Goal: Find specific page/section: Find specific page/section

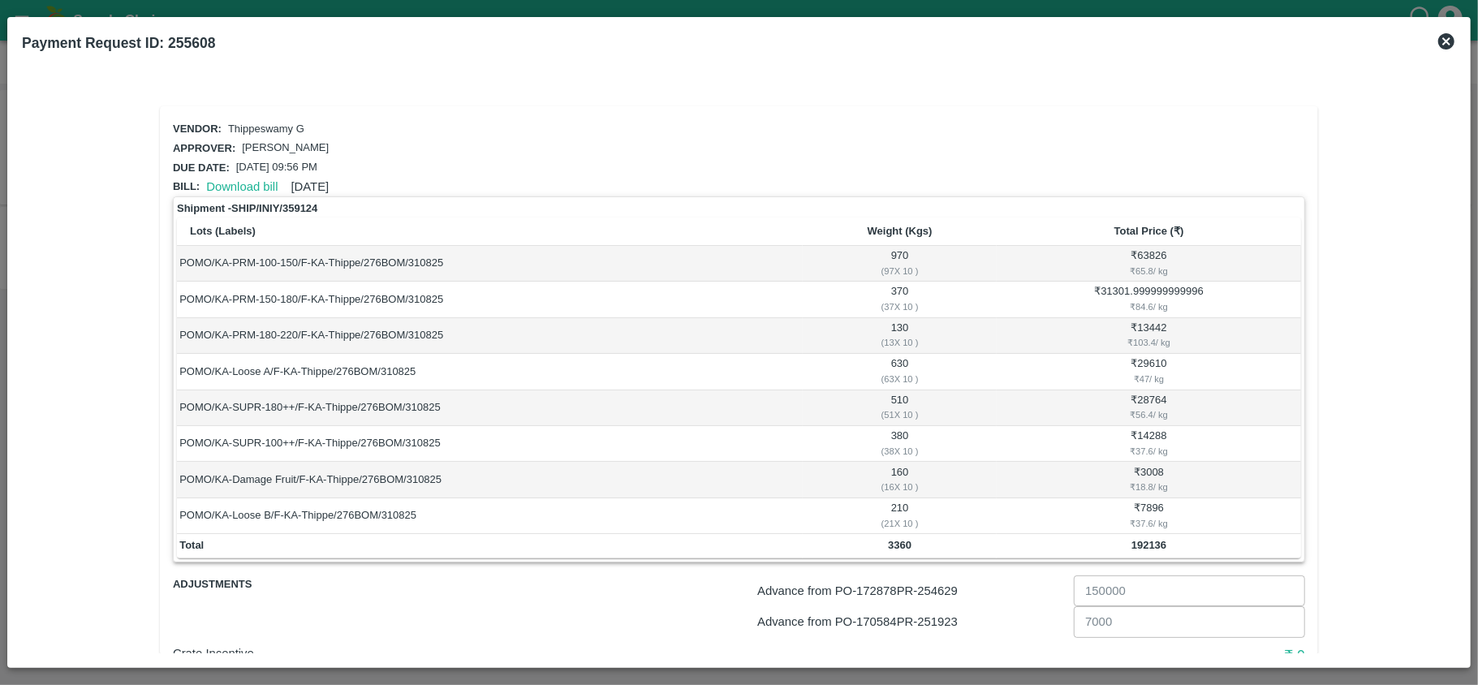
scroll to position [120, 0]
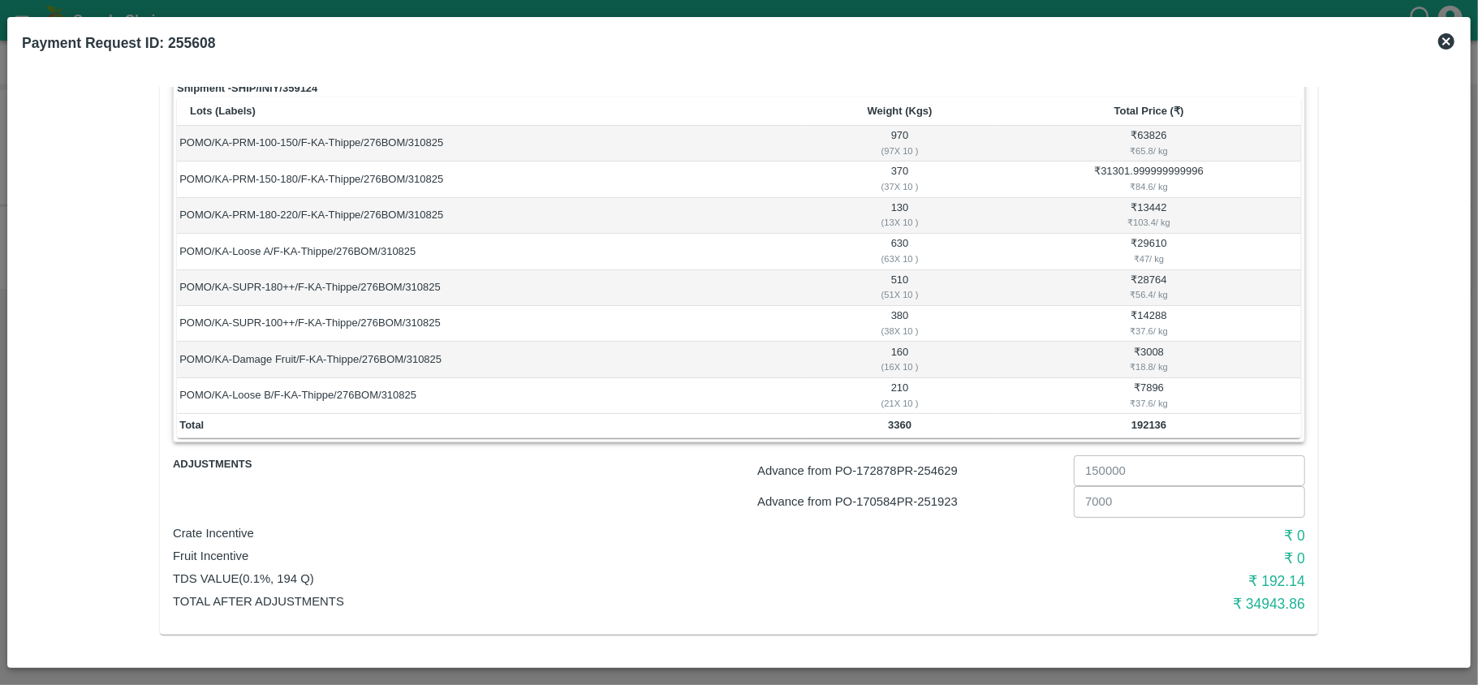
click at [946, 471] on p "Advance from PO- 172878 PR- 254629" at bounding box center [912, 471] width 310 height 18
copy p "254629"
click at [942, 498] on p "Advance from PO- 170584 PR- 251923" at bounding box center [912, 502] width 310 height 18
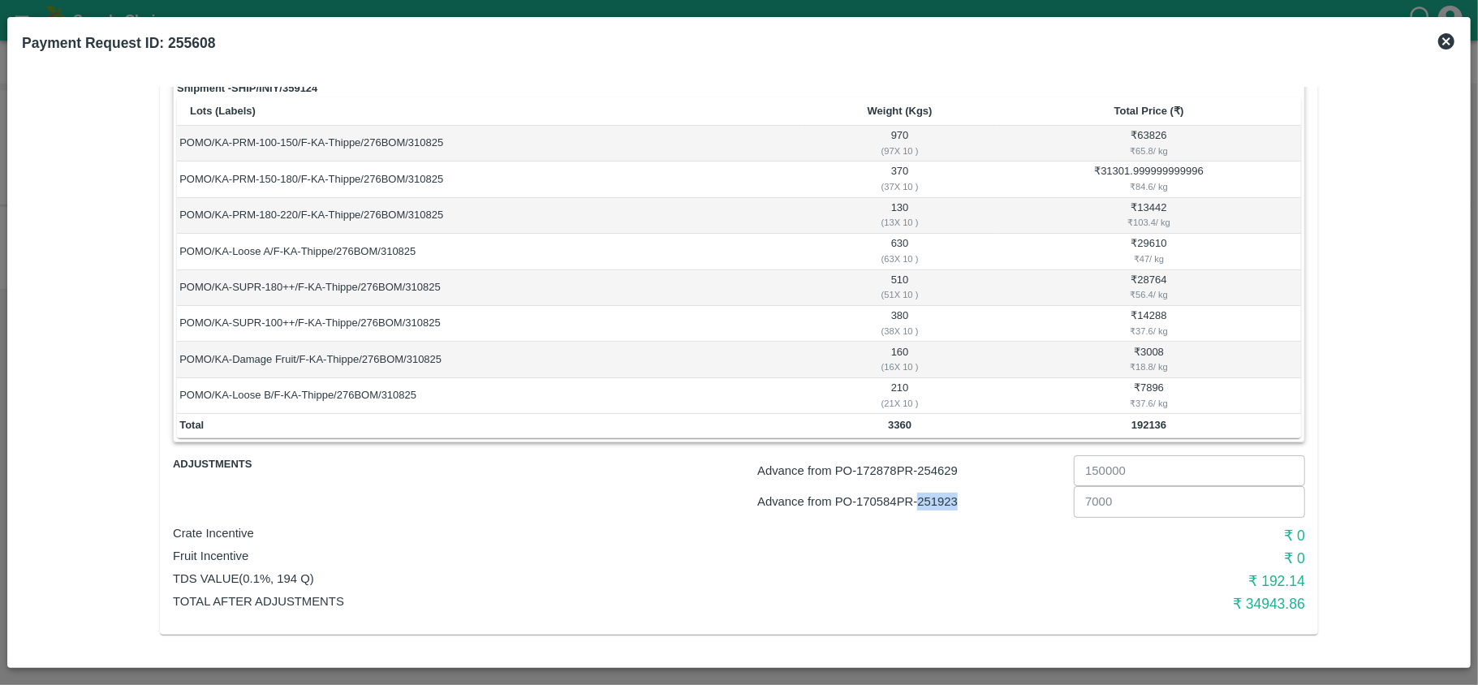
copy p "251923"
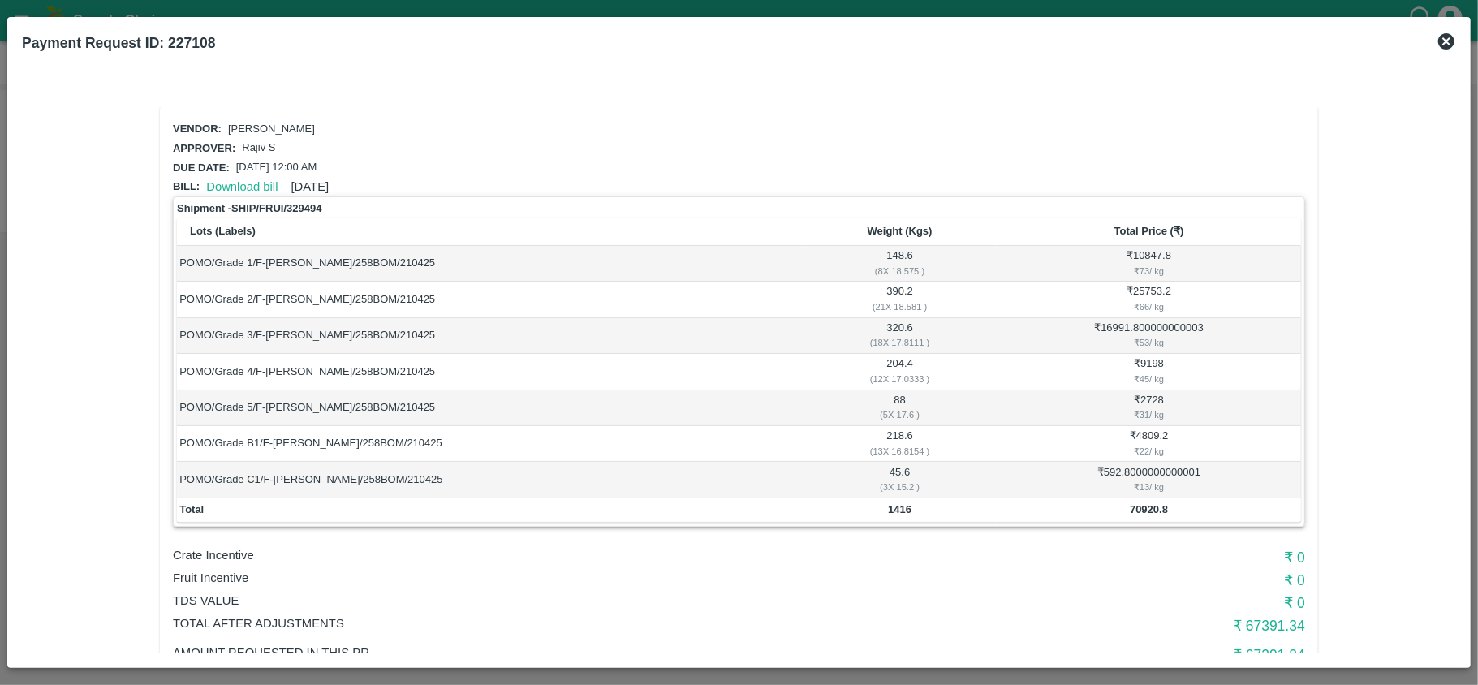
click at [1444, 39] on icon at bounding box center [1445, 41] width 19 height 19
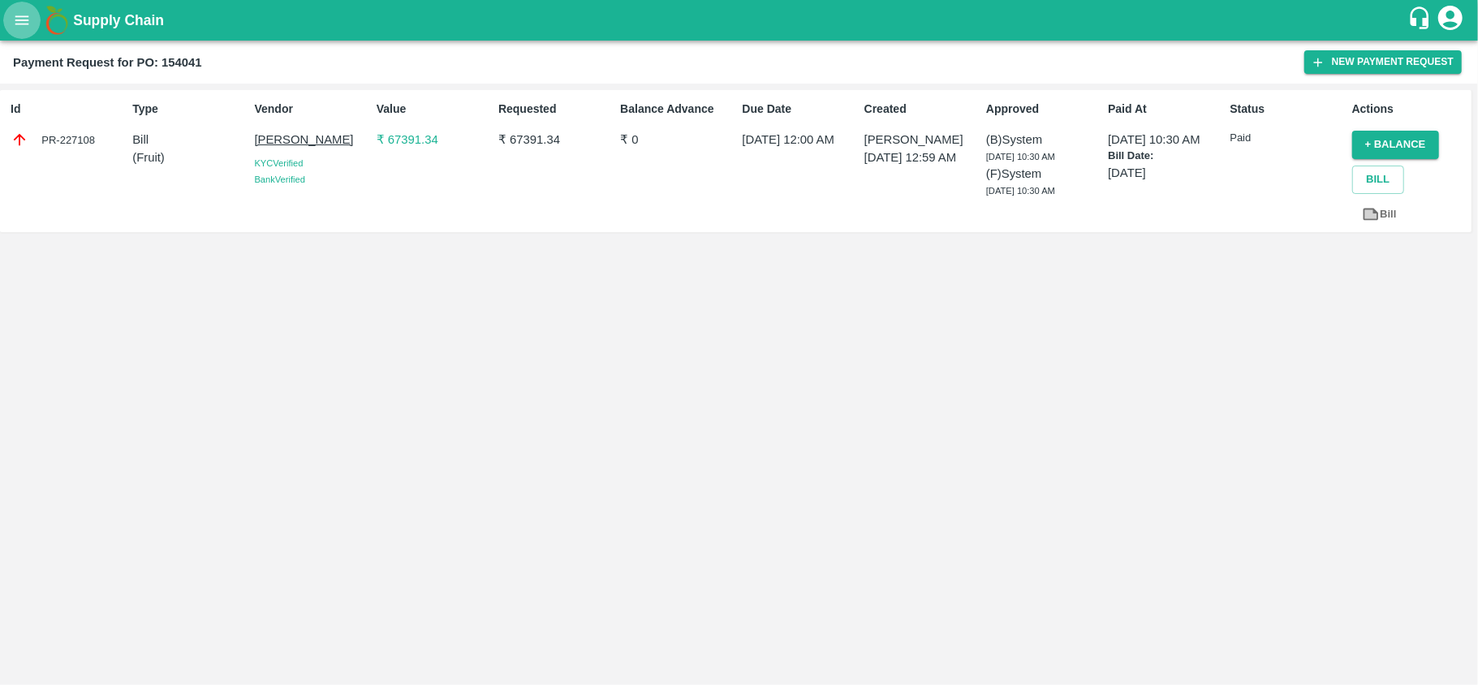
click at [29, 23] on icon "open drawer" at bounding box center [22, 20] width 18 height 18
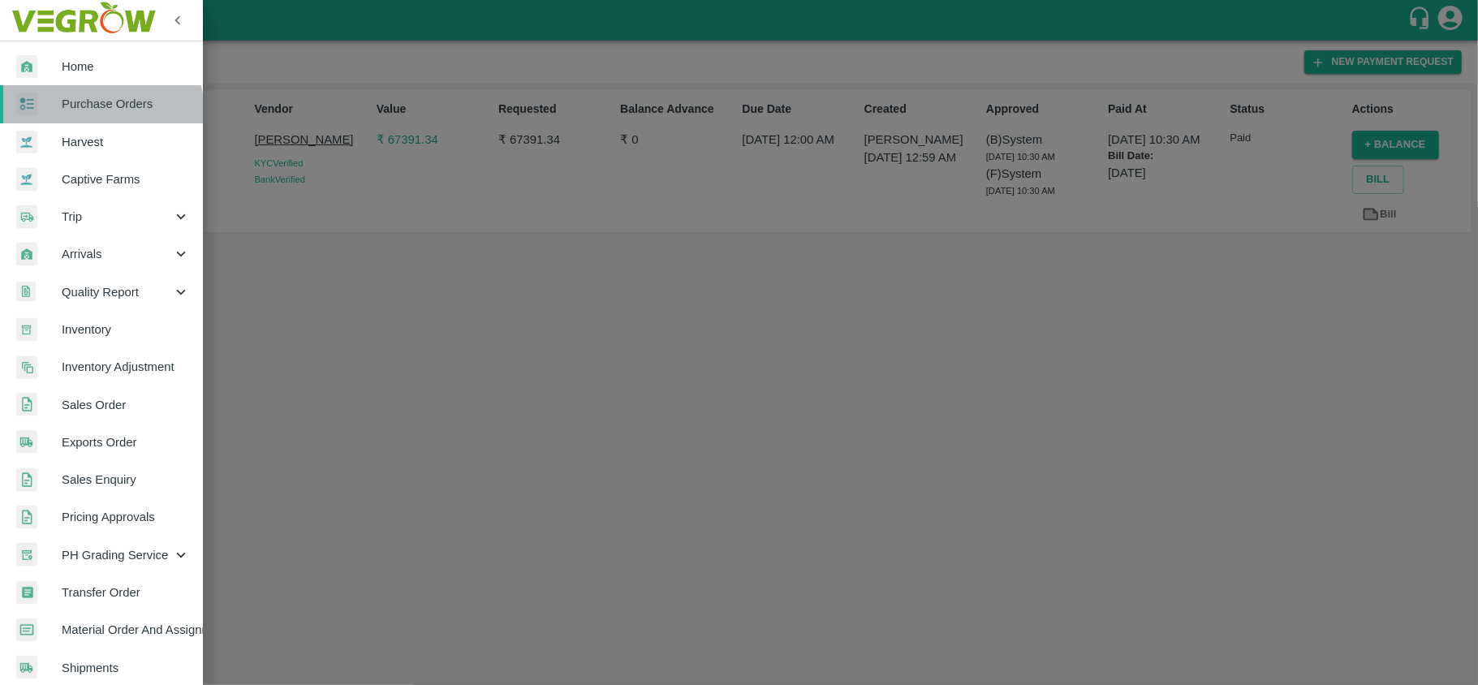
click at [91, 117] on link "Purchase Orders" at bounding box center [101, 103] width 203 height 37
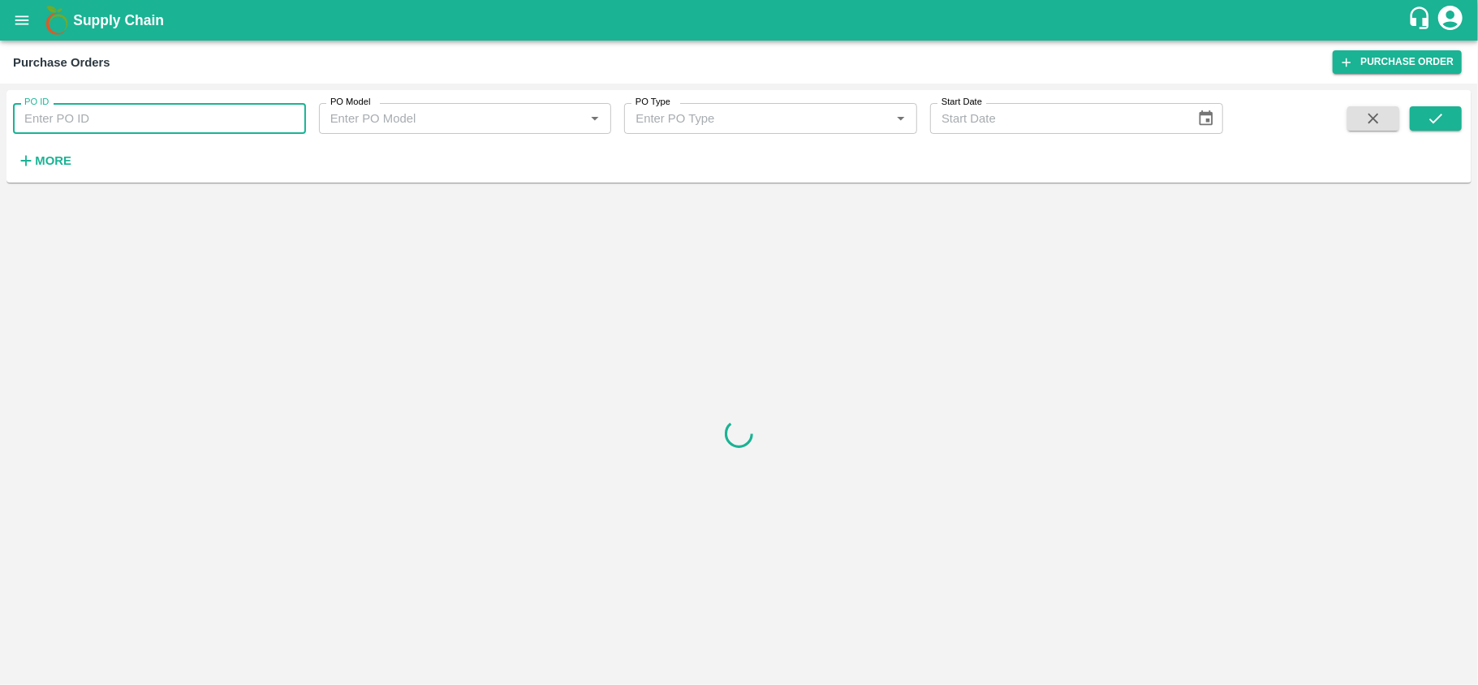
click at [118, 121] on input "PO ID" at bounding box center [159, 118] width 293 height 31
paste input "173775"
click at [1445, 117] on button "submit" at bounding box center [1435, 118] width 52 height 24
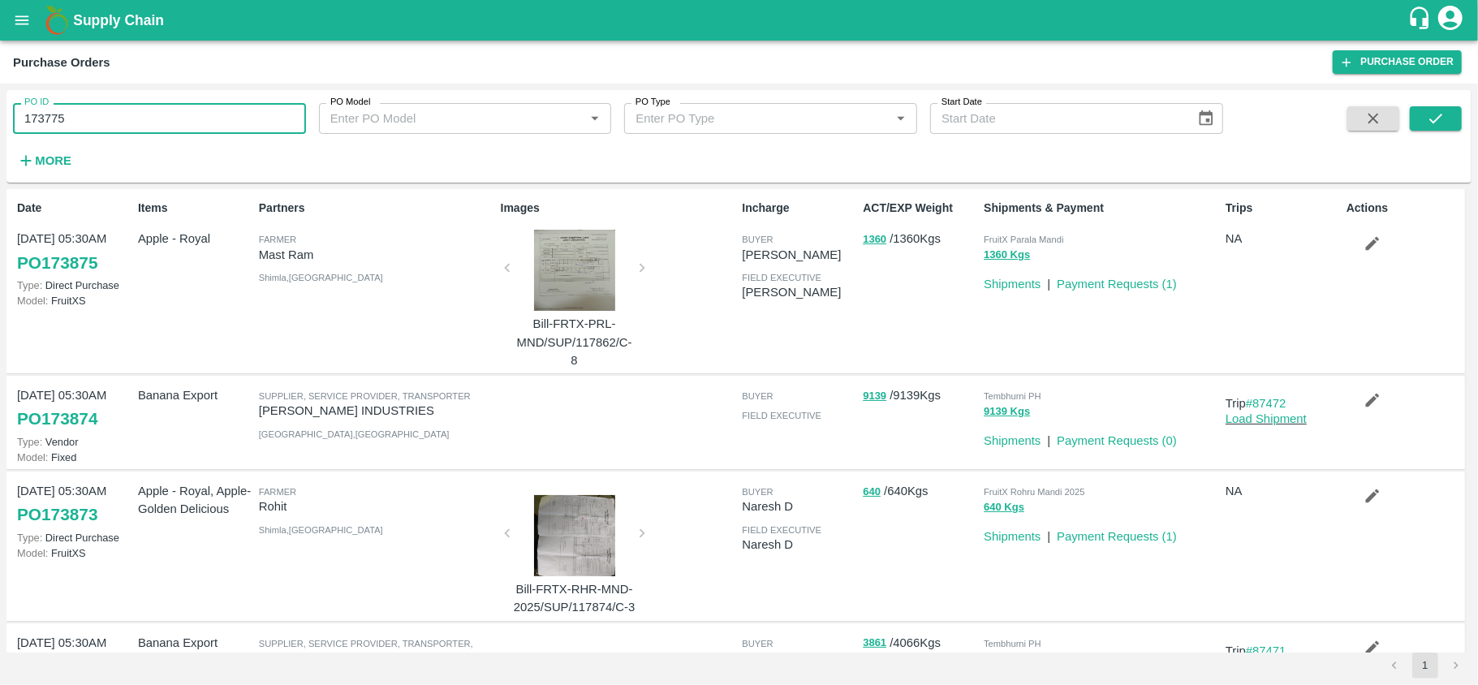
click at [204, 118] on input "173775" at bounding box center [159, 118] width 293 height 31
click at [1432, 121] on icon "submit" at bounding box center [1435, 119] width 13 height 10
click at [128, 121] on input "173775" at bounding box center [159, 118] width 293 height 31
type input "173775"
click at [1448, 112] on button "submit" at bounding box center [1435, 118] width 52 height 24
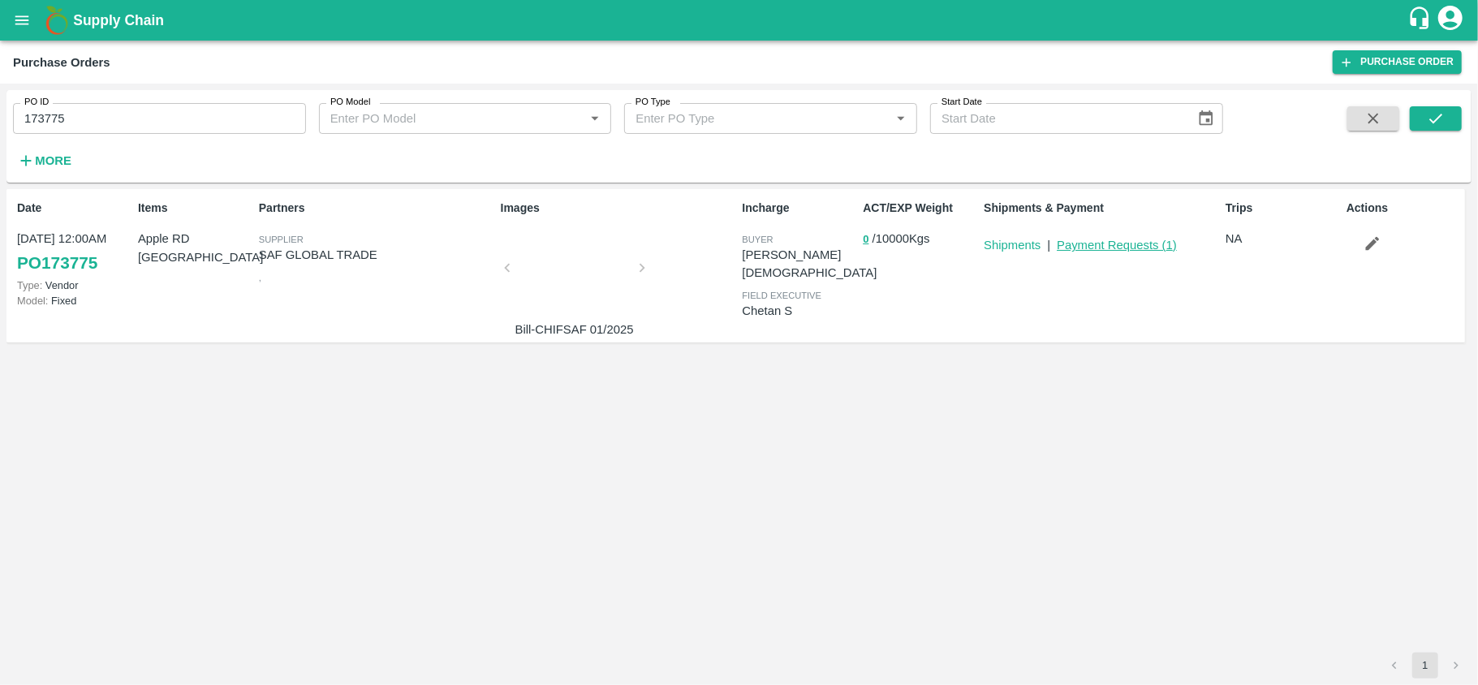
click at [1120, 243] on link "Payment Requests ( 1 )" at bounding box center [1116, 245] width 120 height 13
click at [1019, 247] on link "Shipments" at bounding box center [1011, 245] width 57 height 13
click at [1118, 242] on link "Payment Requests ( 1 )" at bounding box center [1116, 245] width 120 height 13
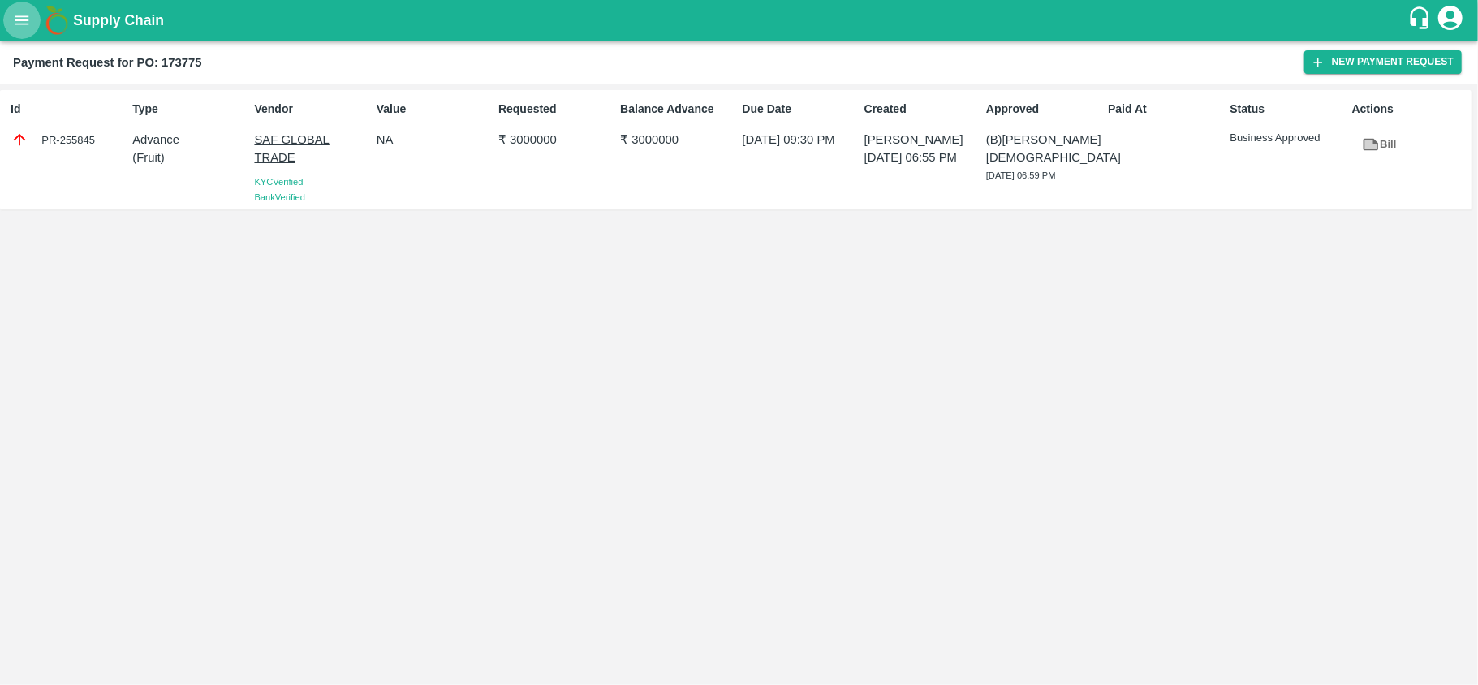
click at [24, 27] on icon "open drawer" at bounding box center [22, 20] width 18 height 18
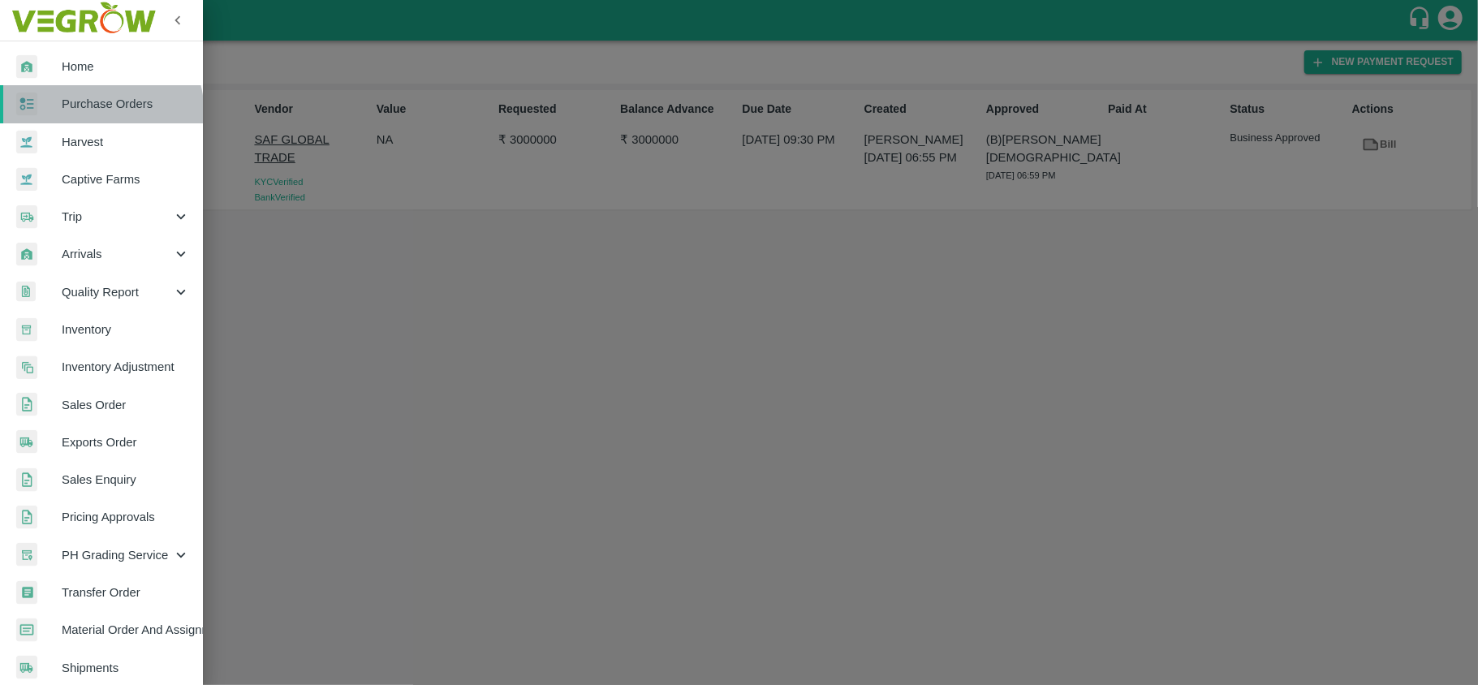
click at [83, 115] on link "Purchase Orders" at bounding box center [101, 103] width 203 height 37
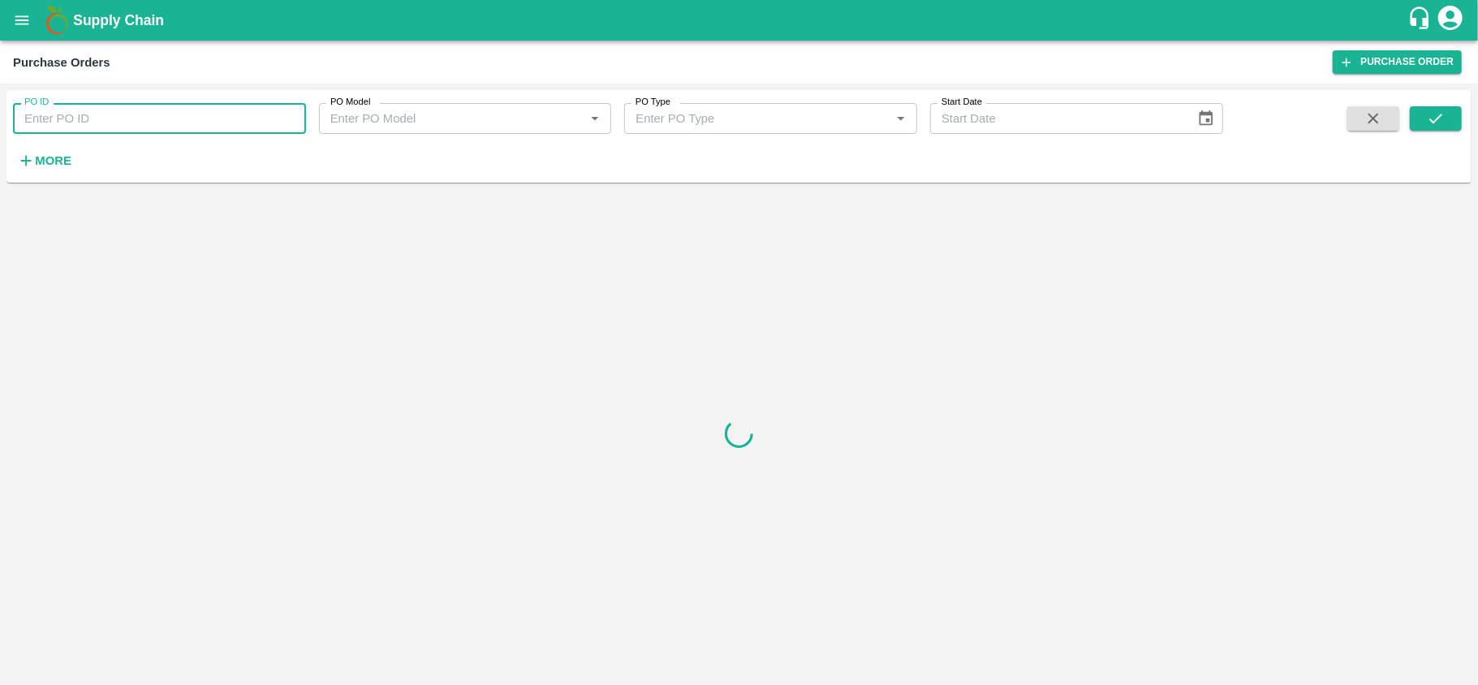
click at [136, 124] on input "PO ID" at bounding box center [159, 118] width 293 height 31
paste input "100822"
type input "100822"
click at [1442, 114] on icon "submit" at bounding box center [1435, 119] width 18 height 18
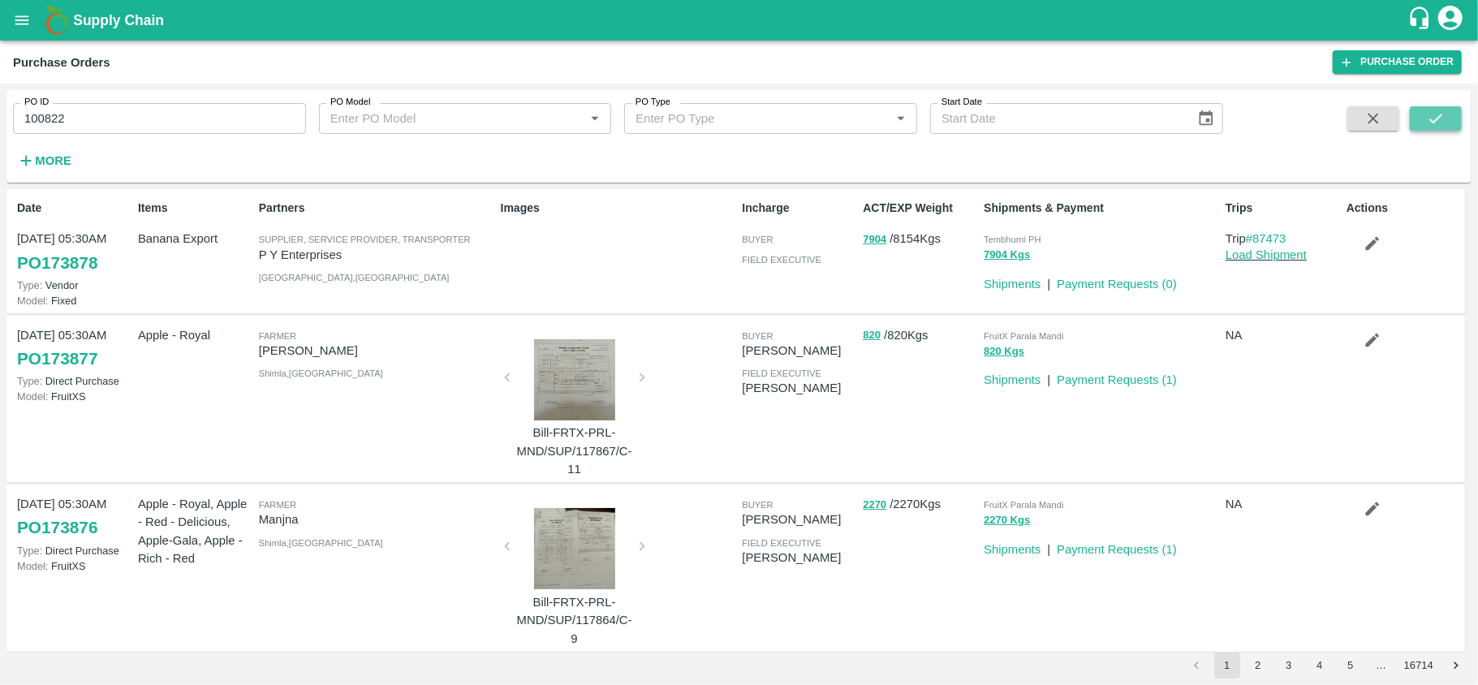
click at [1444, 118] on icon "submit" at bounding box center [1435, 119] width 18 height 18
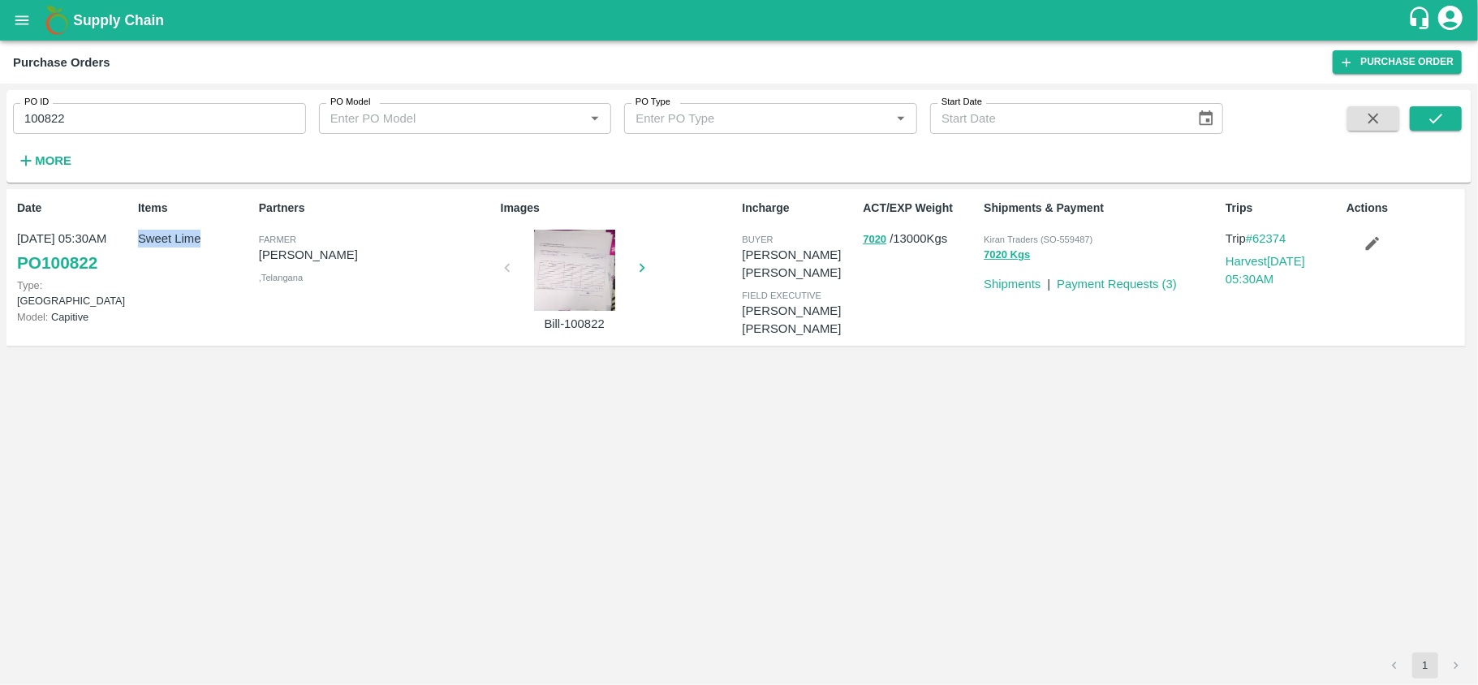
drag, startPoint x: 138, startPoint y: 235, endPoint x: 217, endPoint y: 239, distance: 79.6
click at [217, 239] on p "Sweet Lime" at bounding box center [195, 239] width 114 height 18
copy p "Sweet Lime"
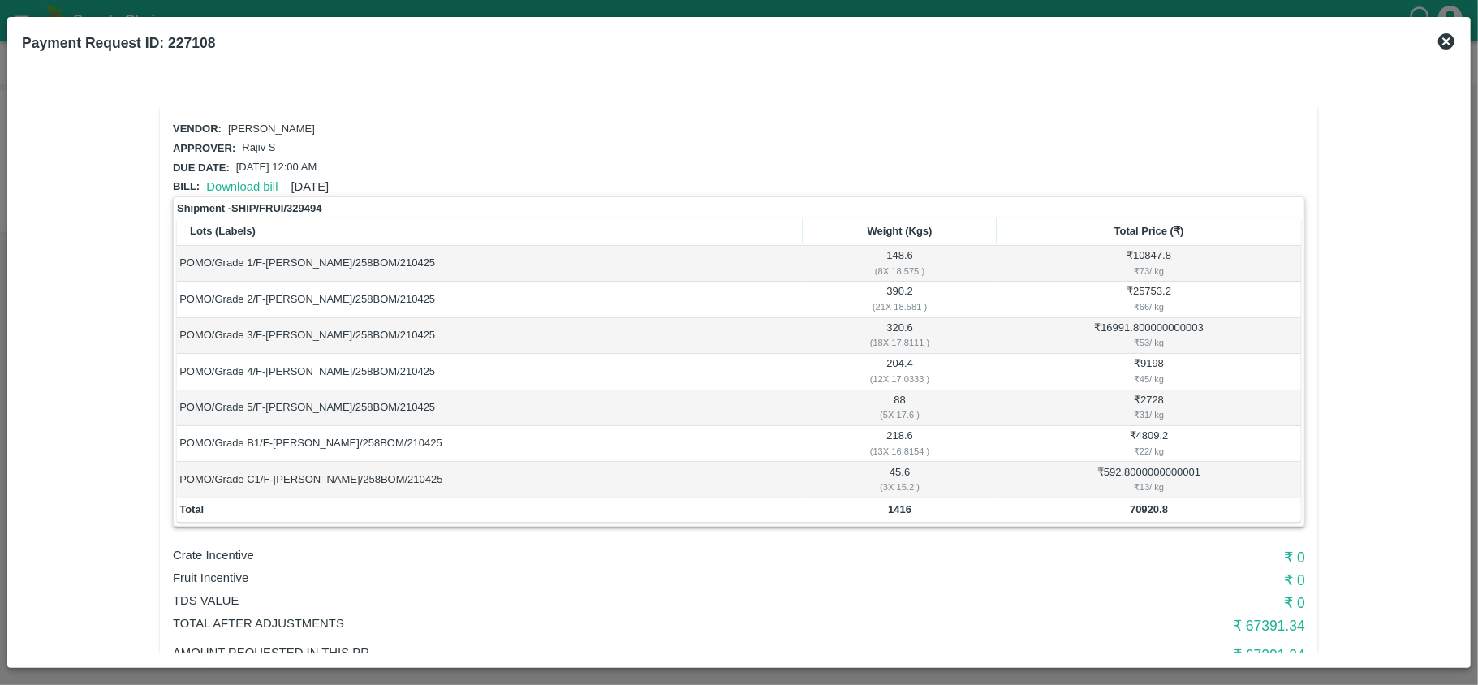
click at [1444, 40] on icon at bounding box center [1445, 41] width 19 height 19
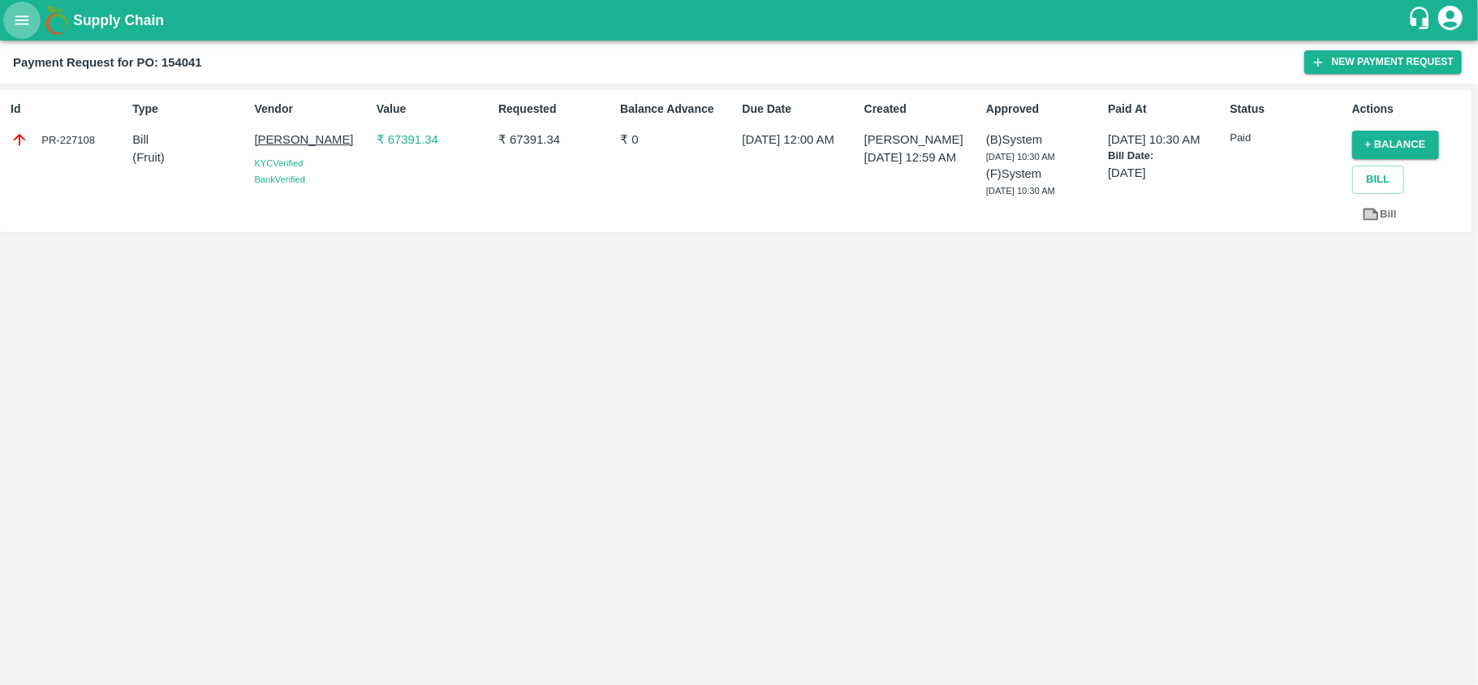
click at [27, 19] on icon "open drawer" at bounding box center [22, 20] width 18 height 18
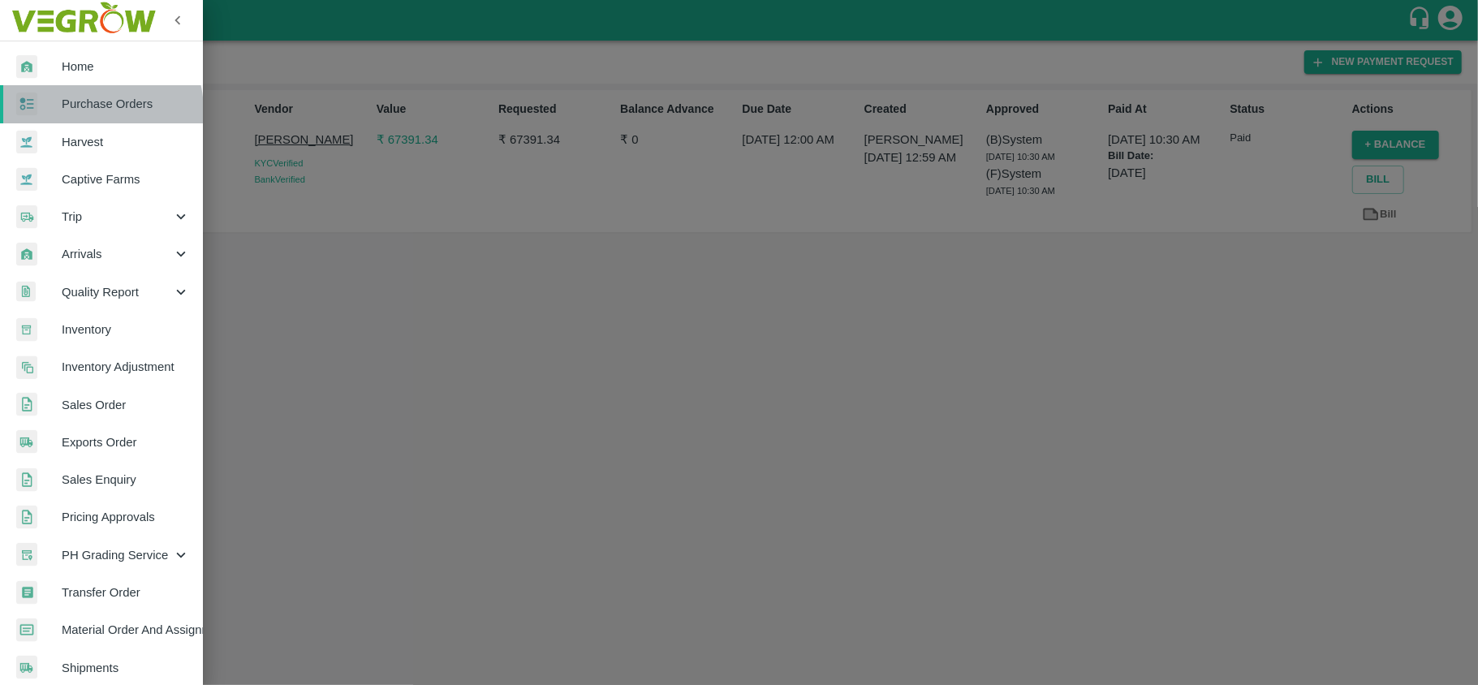
click at [85, 111] on span "Purchase Orders" at bounding box center [126, 104] width 128 height 18
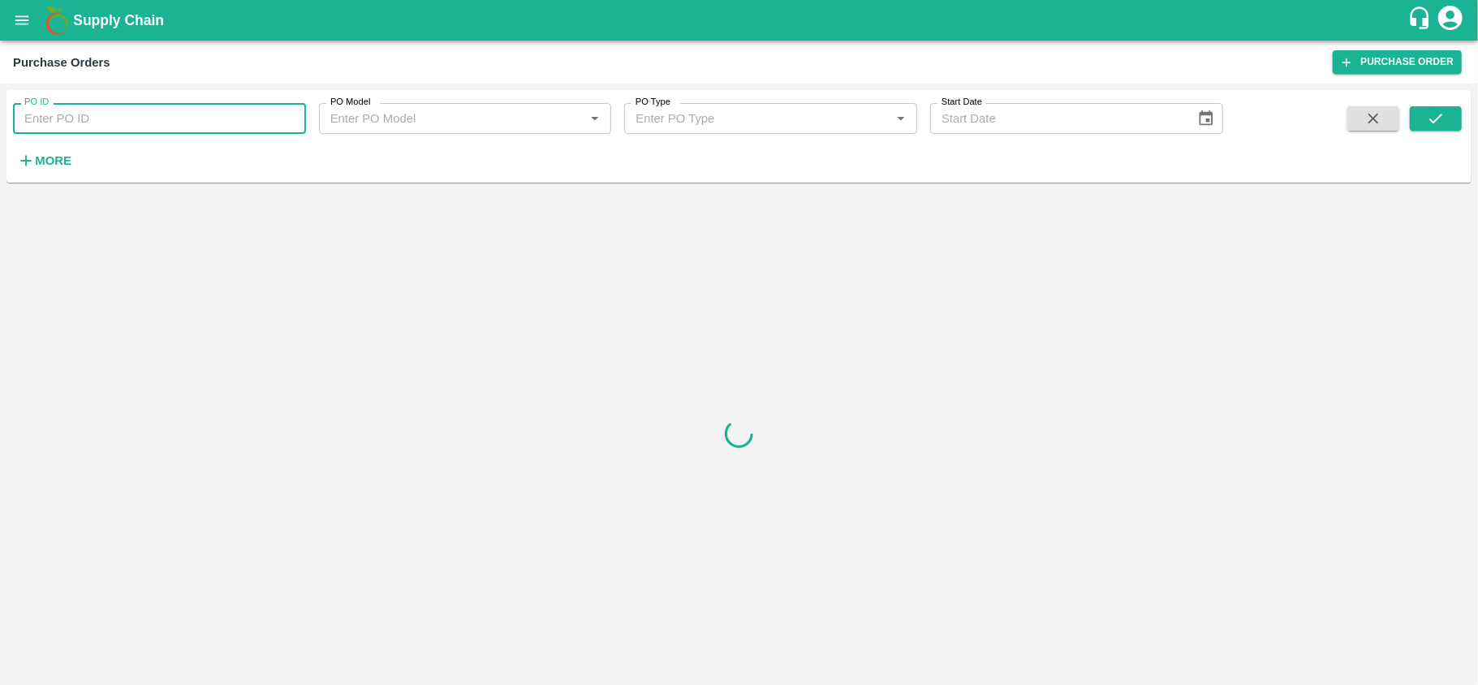
click at [153, 127] on input "PO ID" at bounding box center [159, 118] width 293 height 31
paste input "172685"
click at [1435, 121] on icon "submit" at bounding box center [1435, 119] width 13 height 10
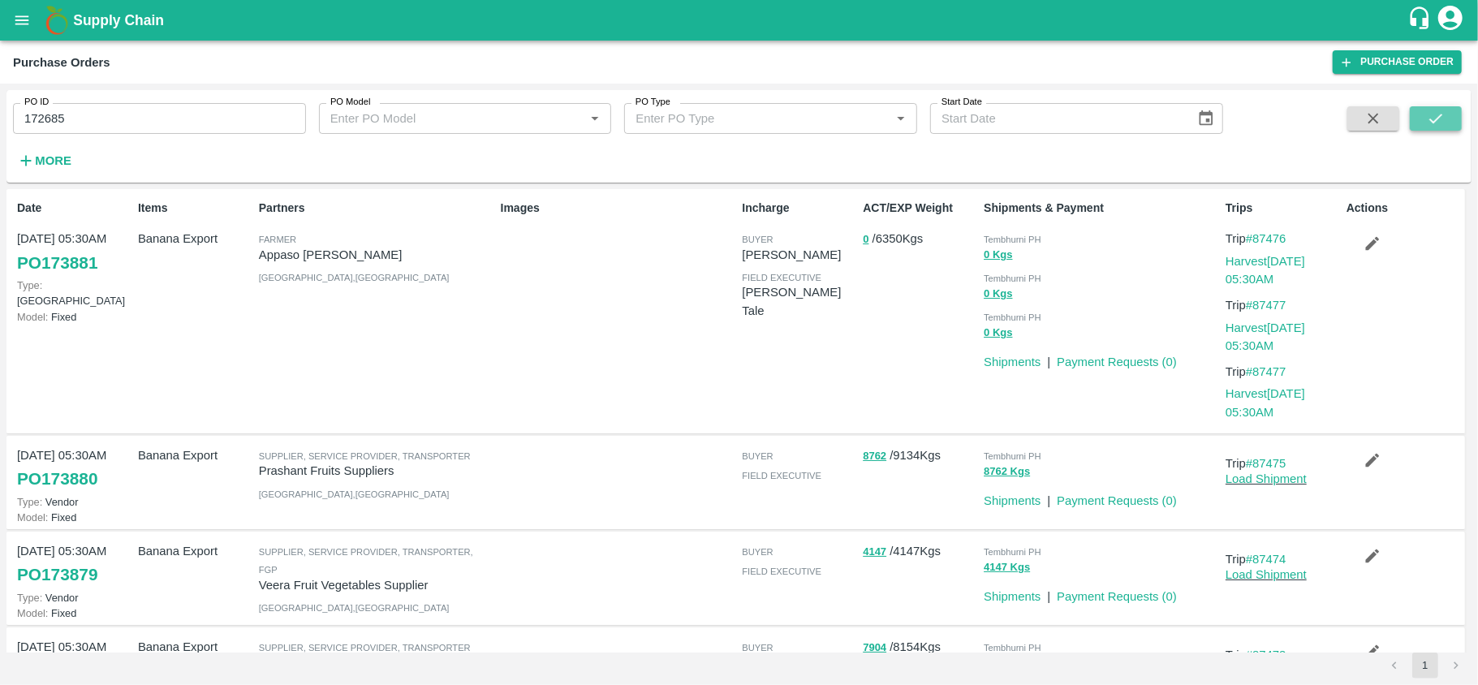
click at [1445, 114] on button "submit" at bounding box center [1435, 118] width 52 height 24
click at [173, 114] on input "172685" at bounding box center [159, 118] width 293 height 31
type input "172685"
click at [1439, 120] on icon "submit" at bounding box center [1435, 119] width 18 height 18
click at [1441, 106] on button "submit" at bounding box center [1435, 118] width 52 height 24
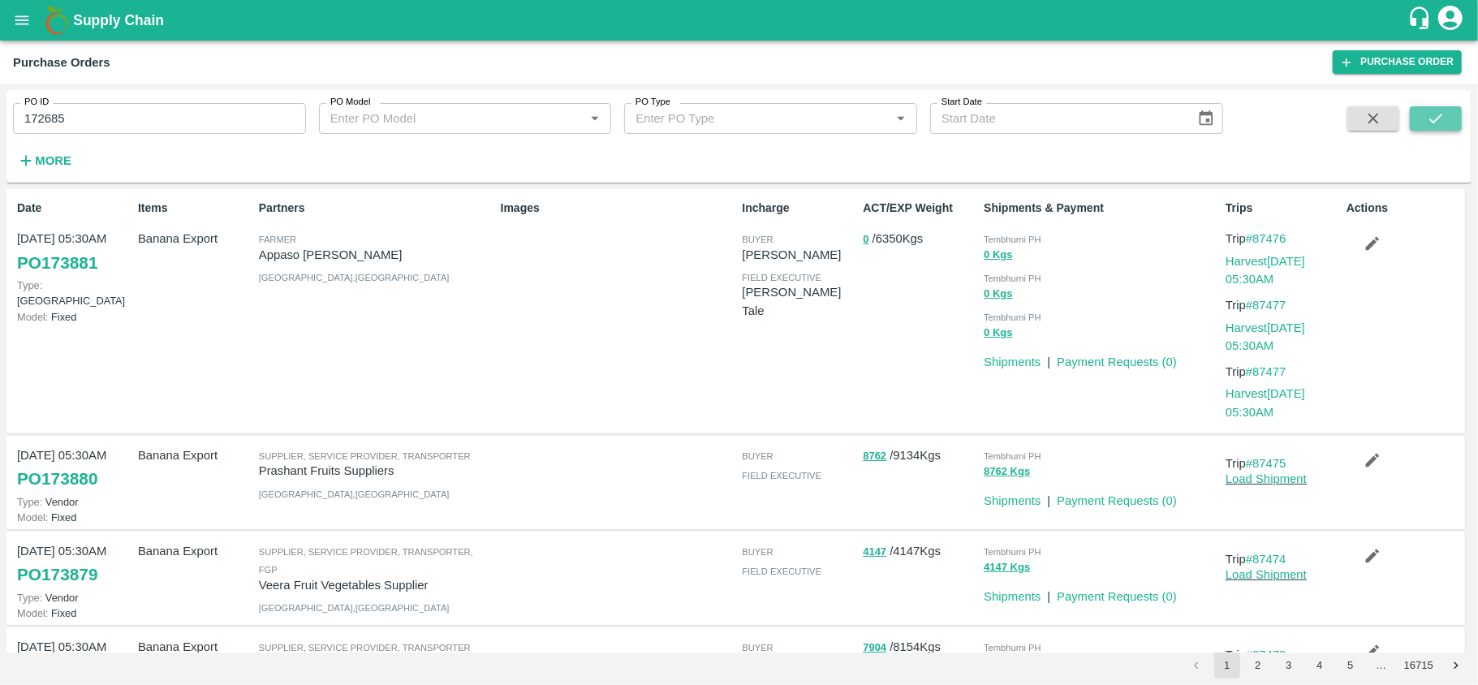
click at [1442, 120] on icon "submit" at bounding box center [1435, 119] width 18 height 18
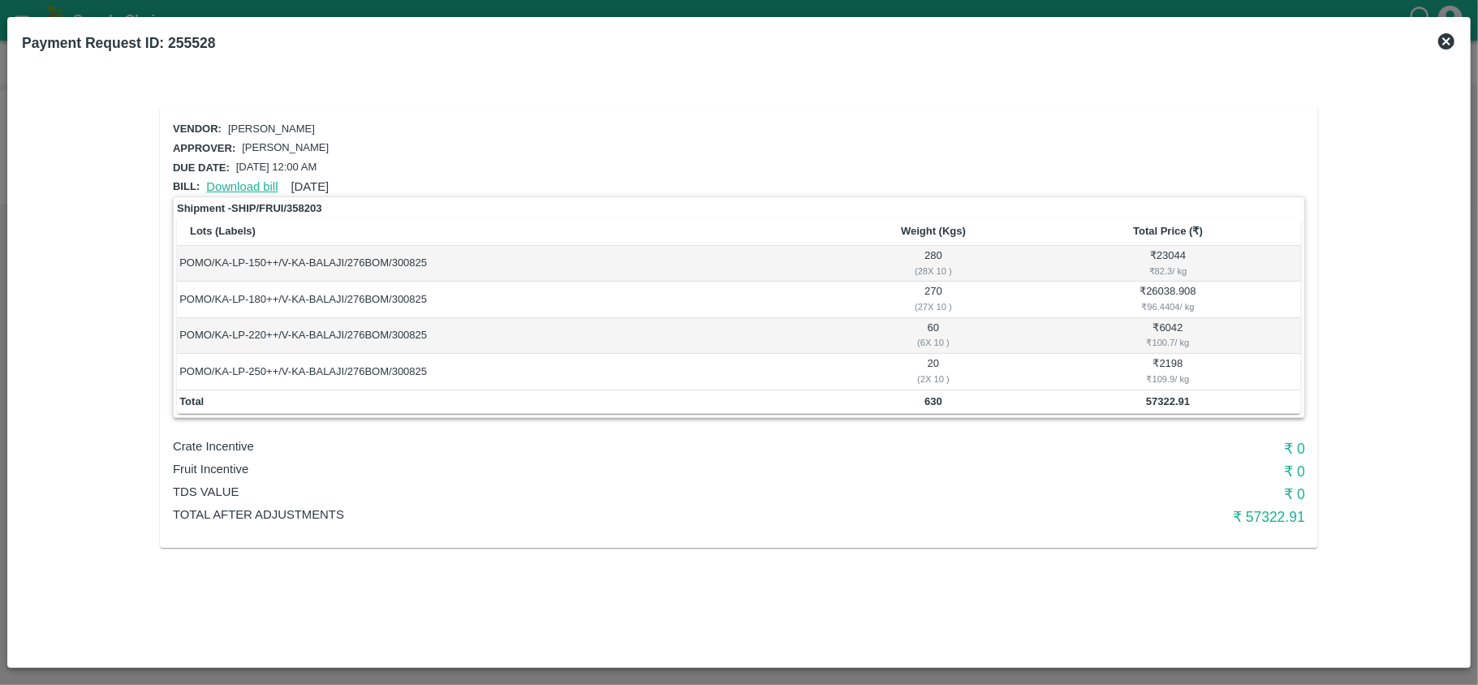
click at [270, 182] on link "Download bill" at bounding box center [241, 186] width 71 height 13
